Goal: Share content: Share content

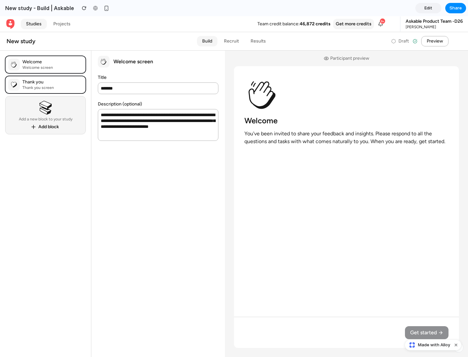
click at [456, 8] on span "Share" at bounding box center [455, 8] width 12 height 6
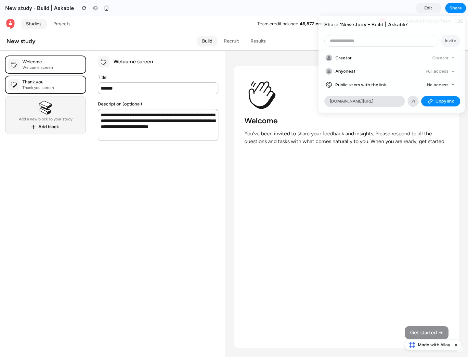
click at [441, 101] on span "Copy link" at bounding box center [444, 101] width 19 height 6
click at [434, 345] on div "Share ' New study - Build | Askable ' Invite Creator Creator Anyone at Full acc…" at bounding box center [234, 178] width 468 height 357
